Goal: Information Seeking & Learning: Learn about a topic

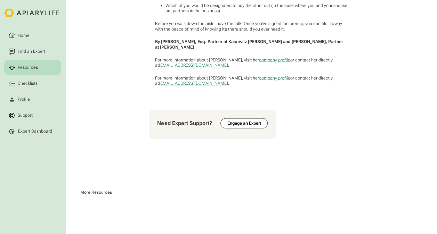
scroll to position [716, 0]
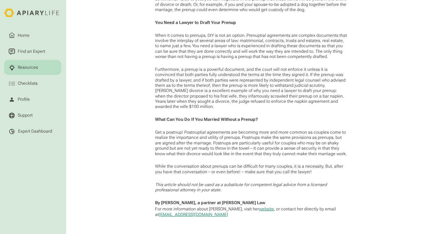
scroll to position [808, 0]
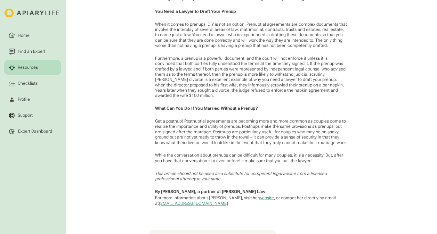
click at [259, 200] on link "website" at bounding box center [266, 198] width 15 height 5
